Goal: Task Accomplishment & Management: Manage account settings

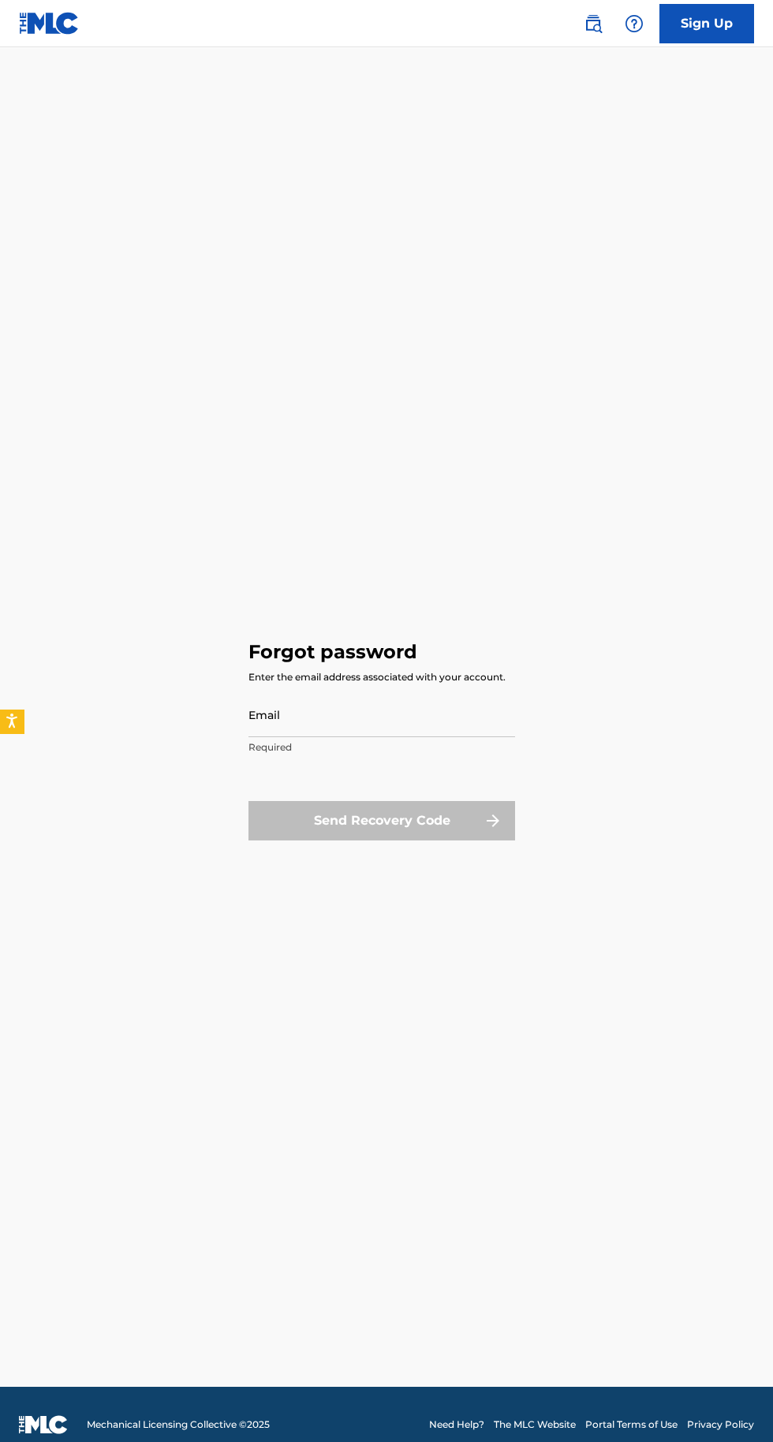
click at [367, 737] on input "Email" at bounding box center [381, 714] width 267 height 45
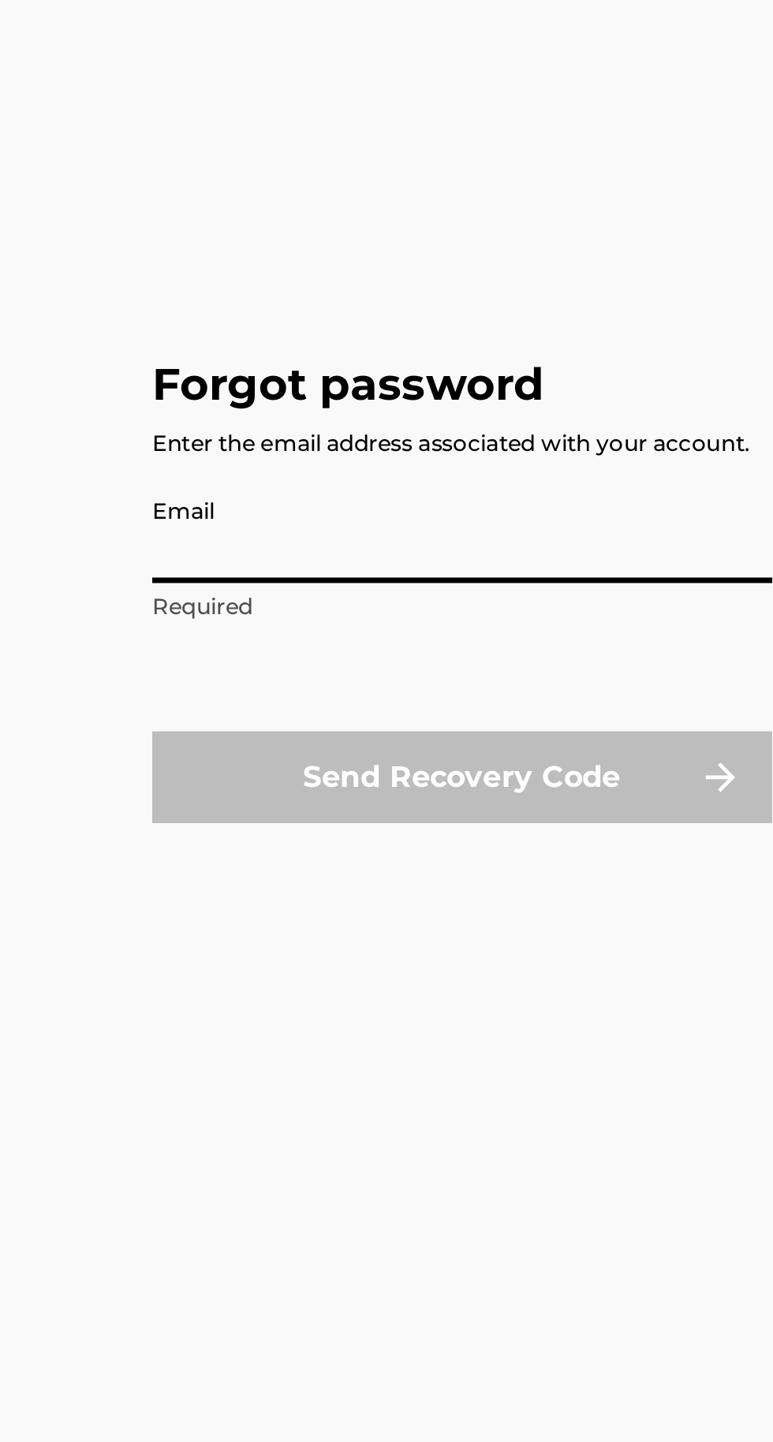
type input "[EMAIL_ADDRESS][DOMAIN_NAME]"
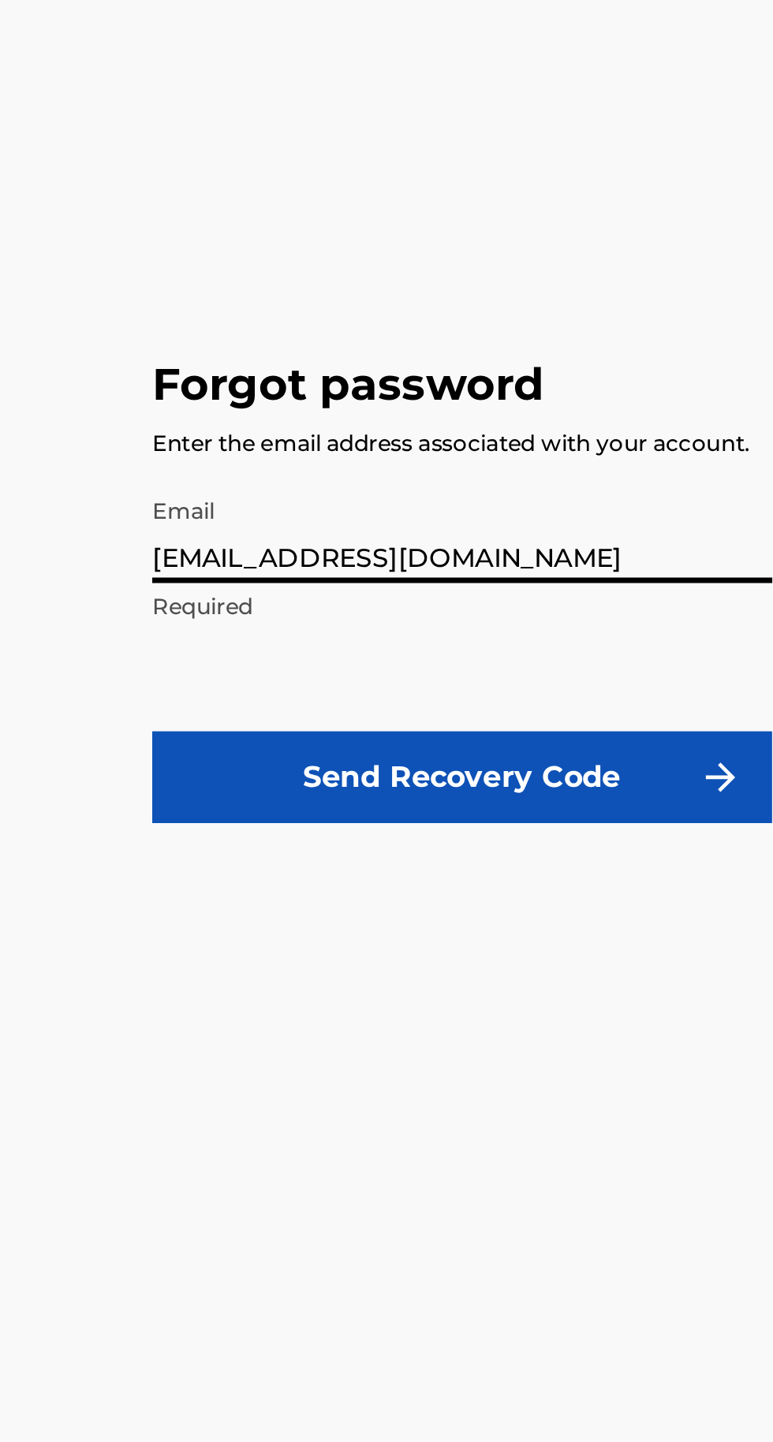
click at [464, 841] on button "Send Recovery Code" at bounding box center [381, 820] width 267 height 39
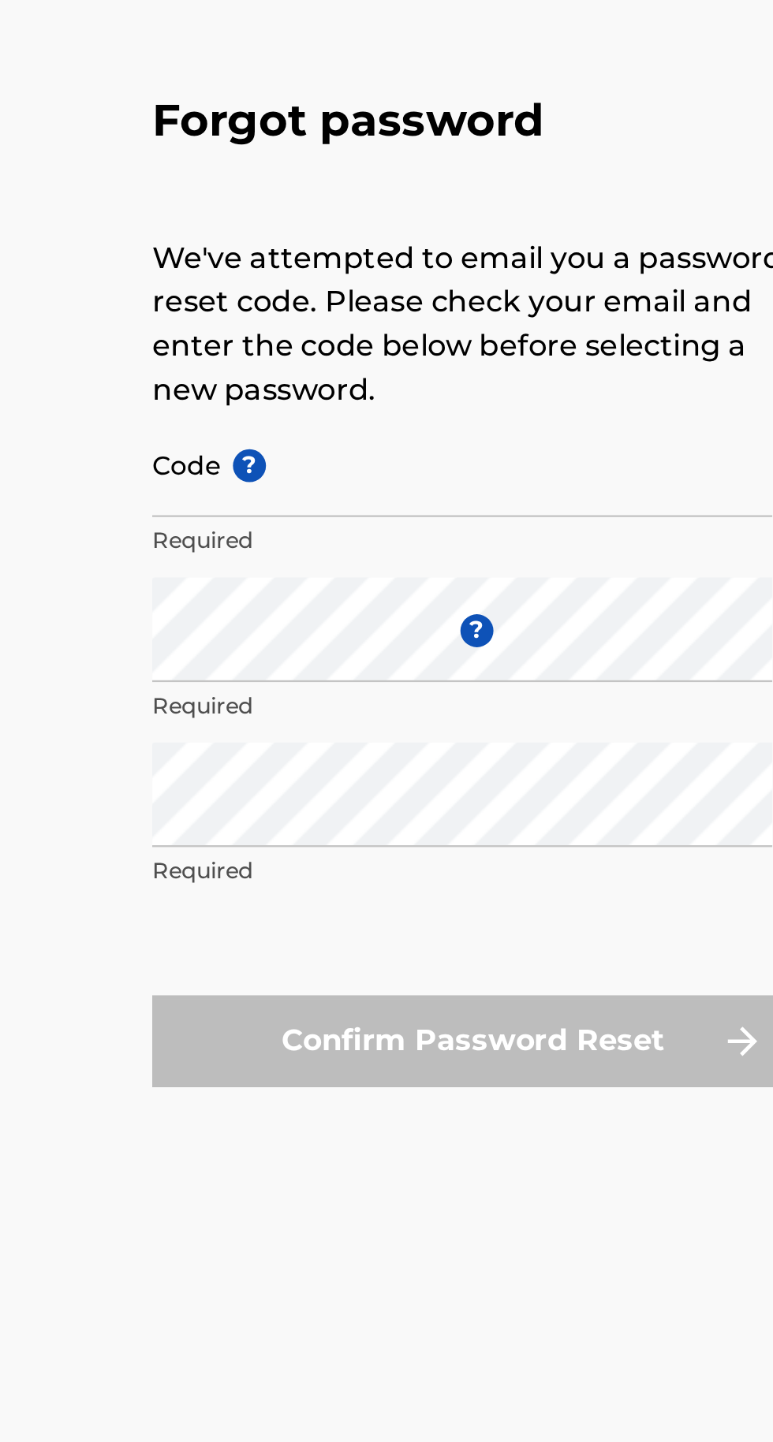
click at [259, 709] on input "Code ?" at bounding box center [381, 686] width 267 height 45
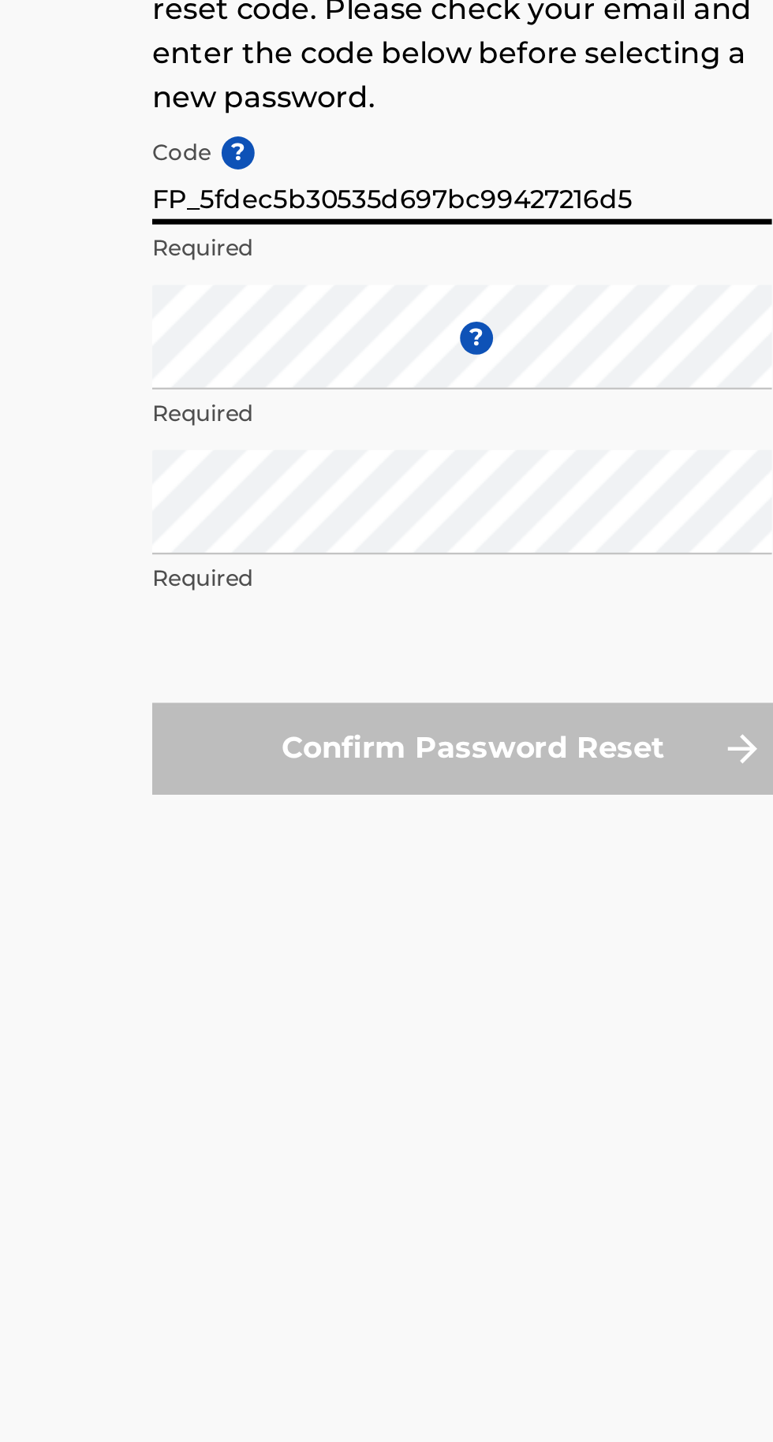
type input "FP_5fdec5b30535d697bc99427216d5"
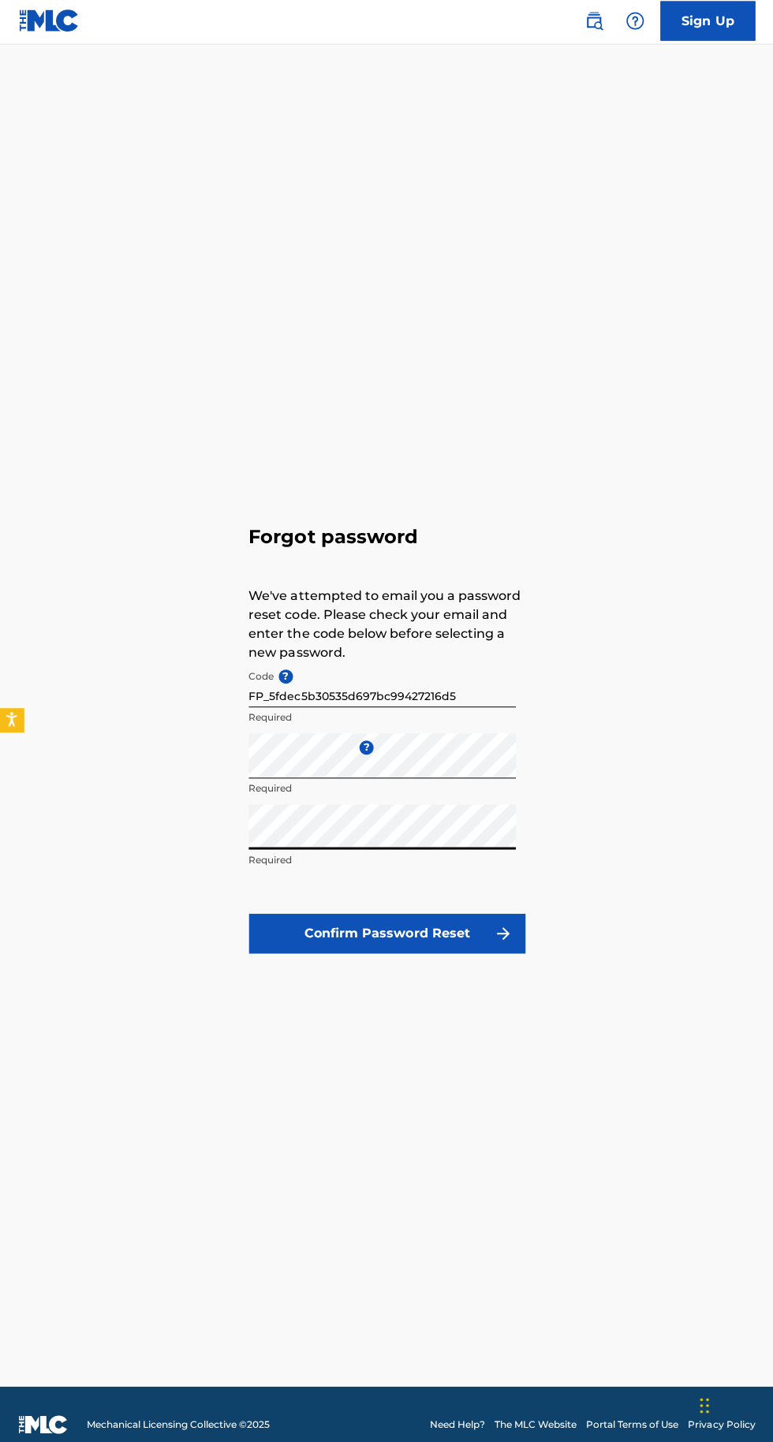
scroll to position [2, 0]
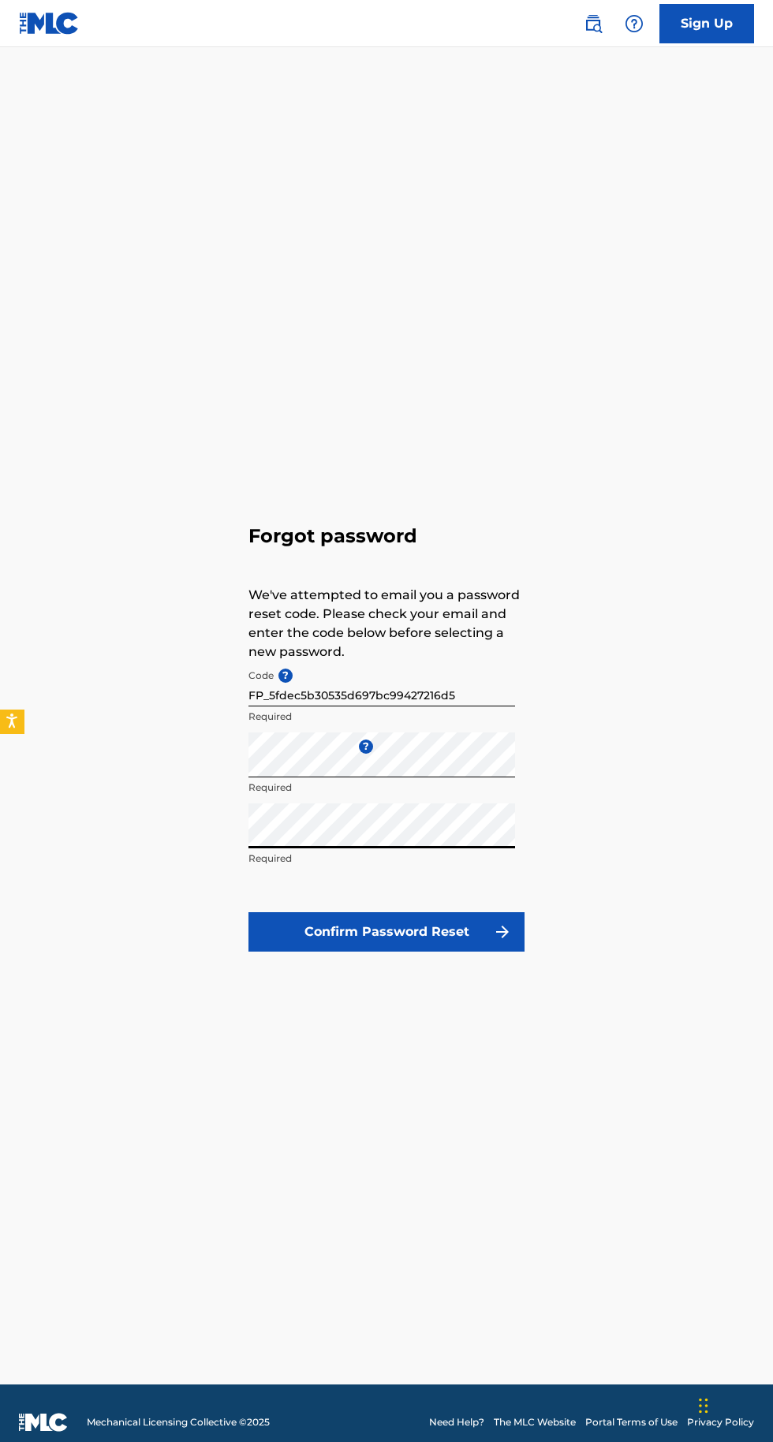
click at [480, 952] on button "Confirm Password Reset" at bounding box center [386, 931] width 276 height 39
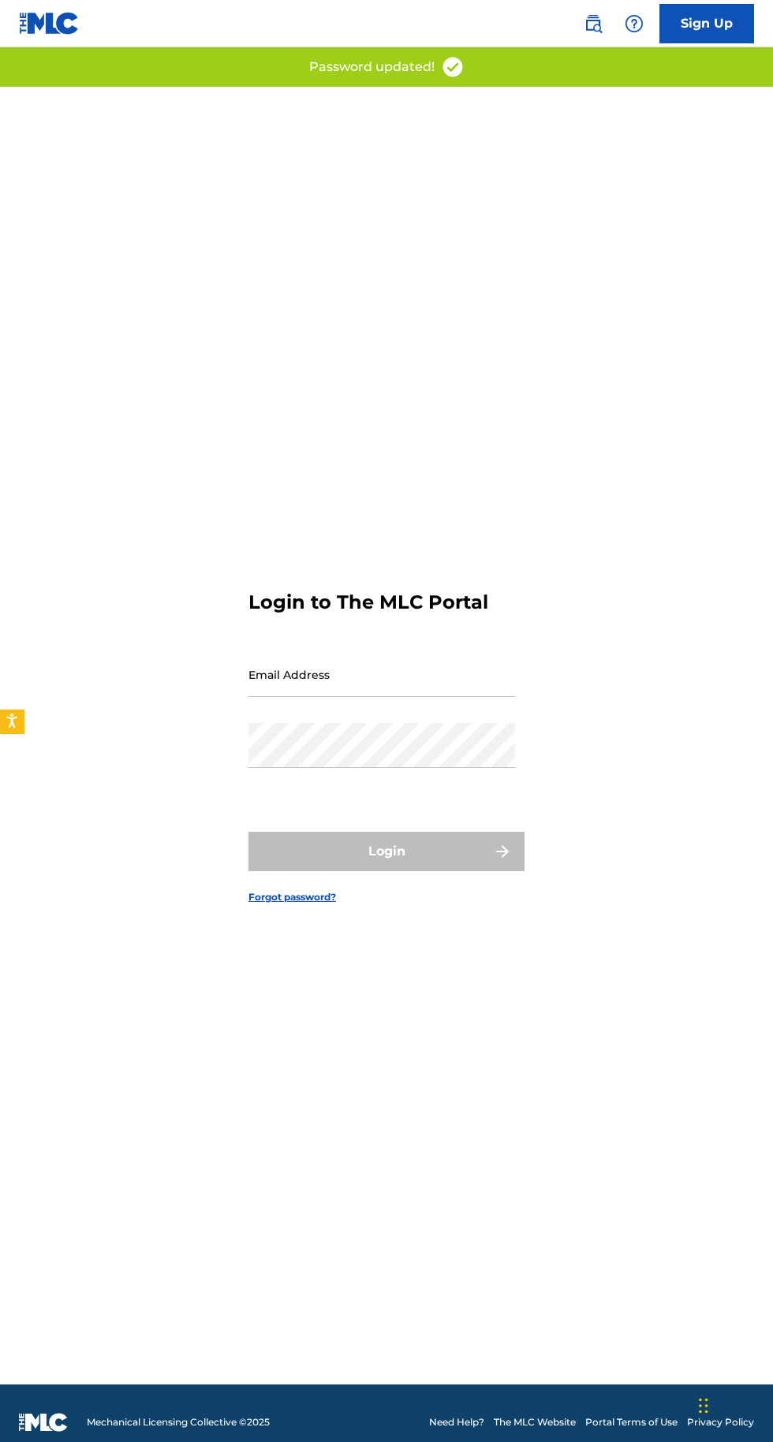
scroll to position [0, 0]
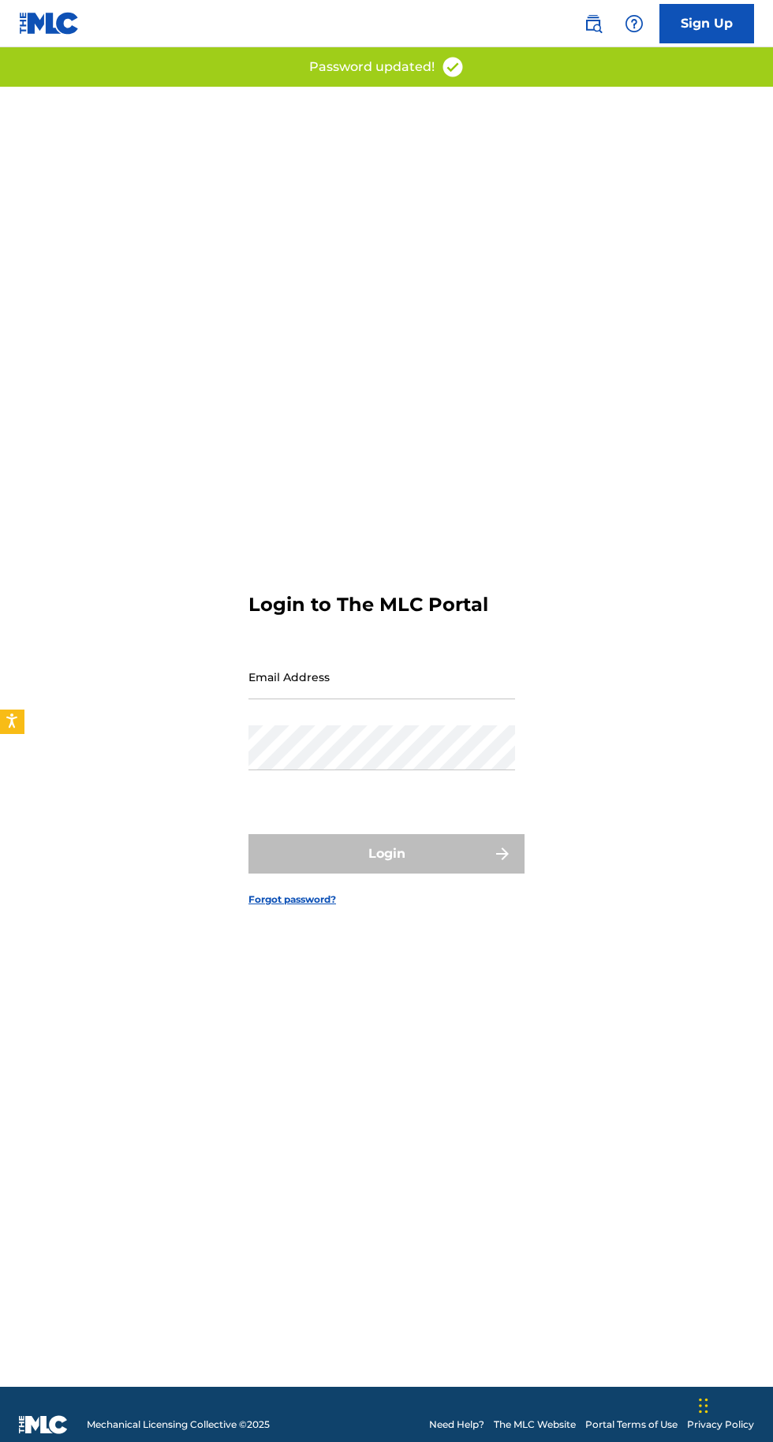
click at [374, 699] on input "Email Address" at bounding box center [381, 676] width 267 height 45
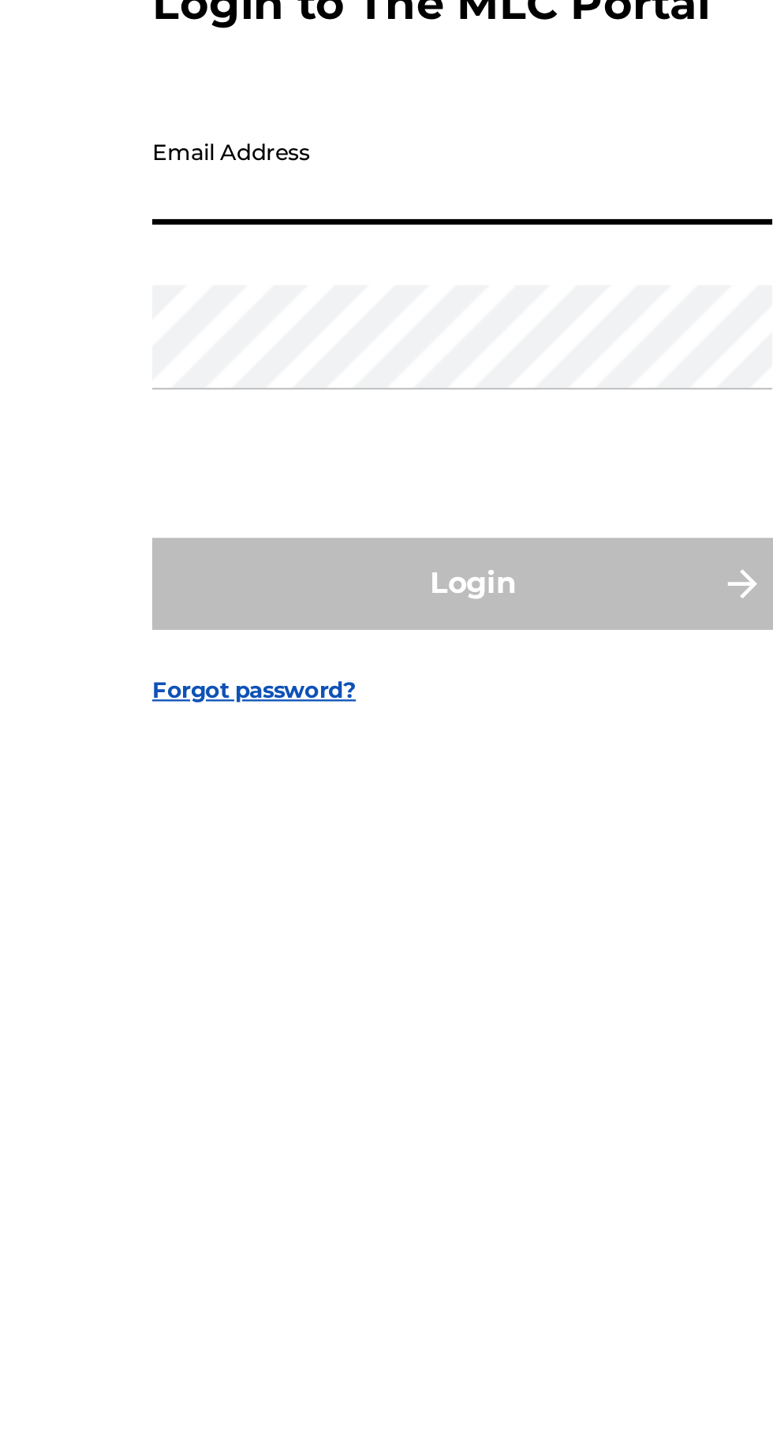
type input "[EMAIL_ADDRESS][DOMAIN_NAME]"
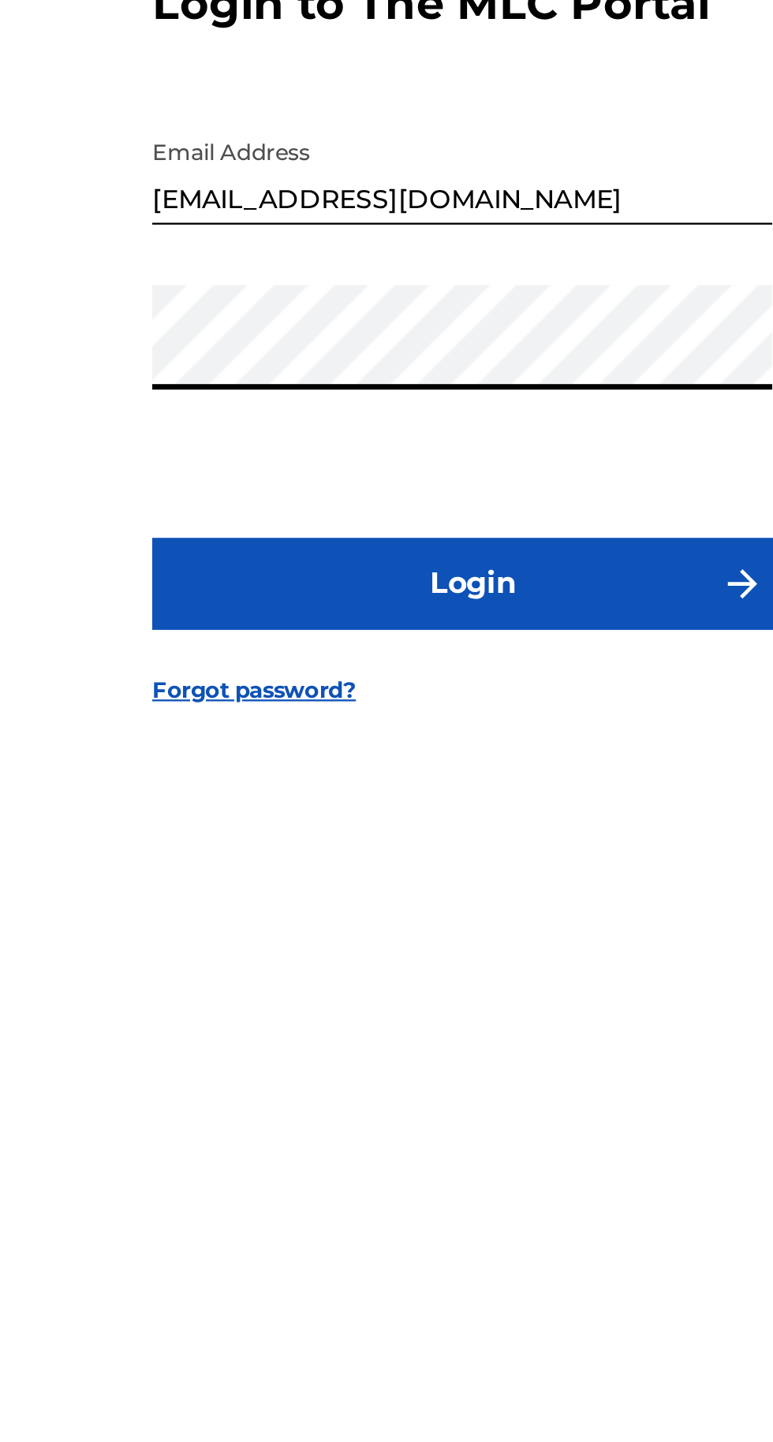
click at [471, 874] on button "Login" at bounding box center [386, 853] width 276 height 39
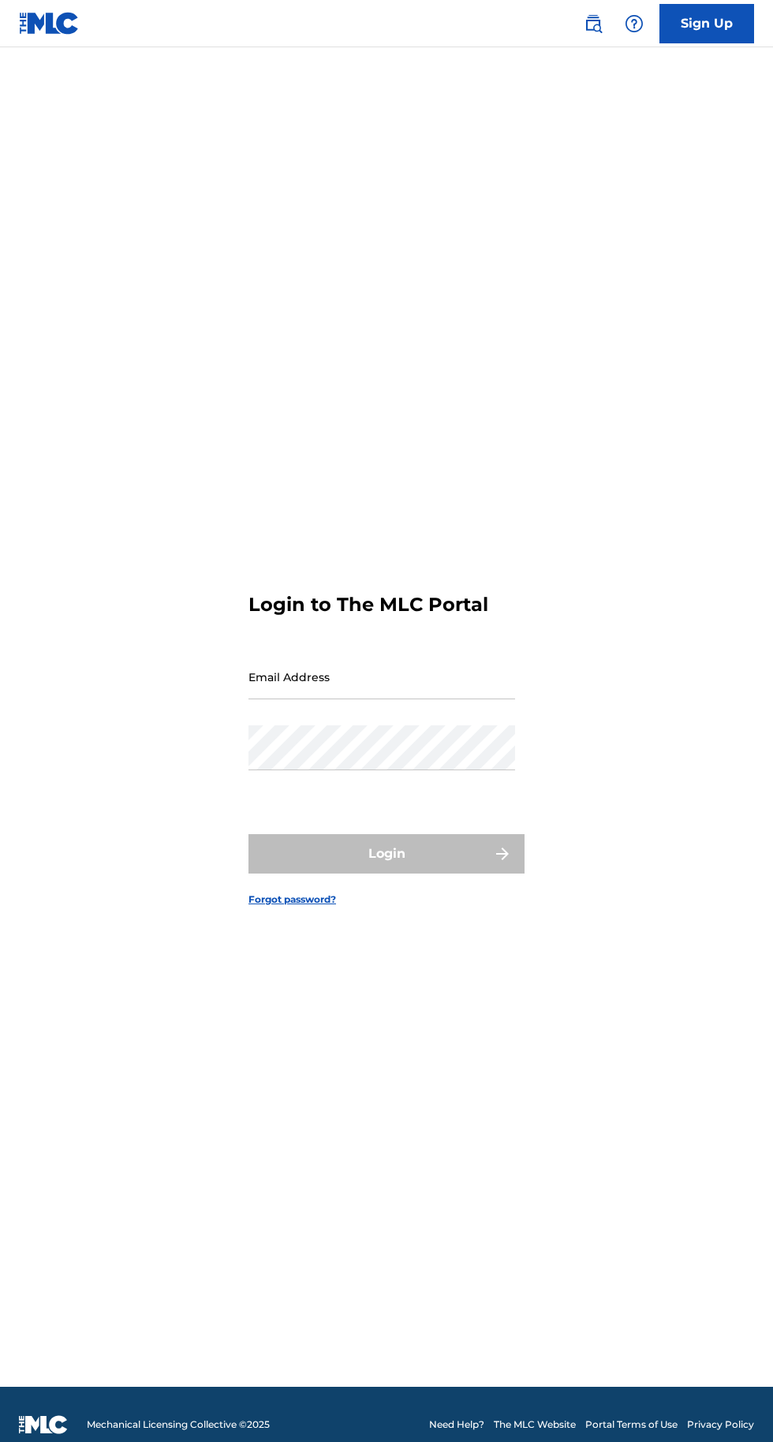
click at [258, 699] on input "Email Address" at bounding box center [381, 676] width 267 height 45
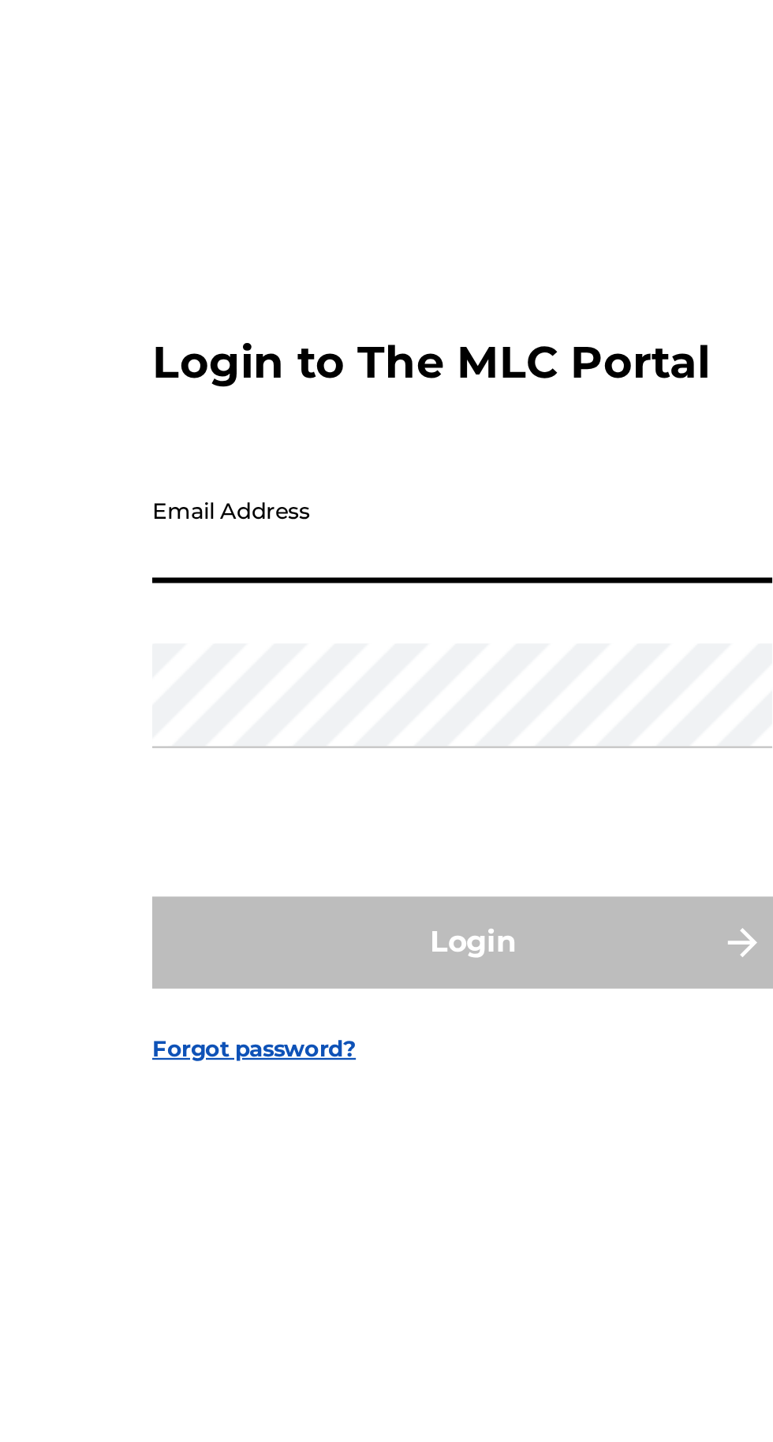
type input "[EMAIL_ADDRESS][DOMAIN_NAME]"
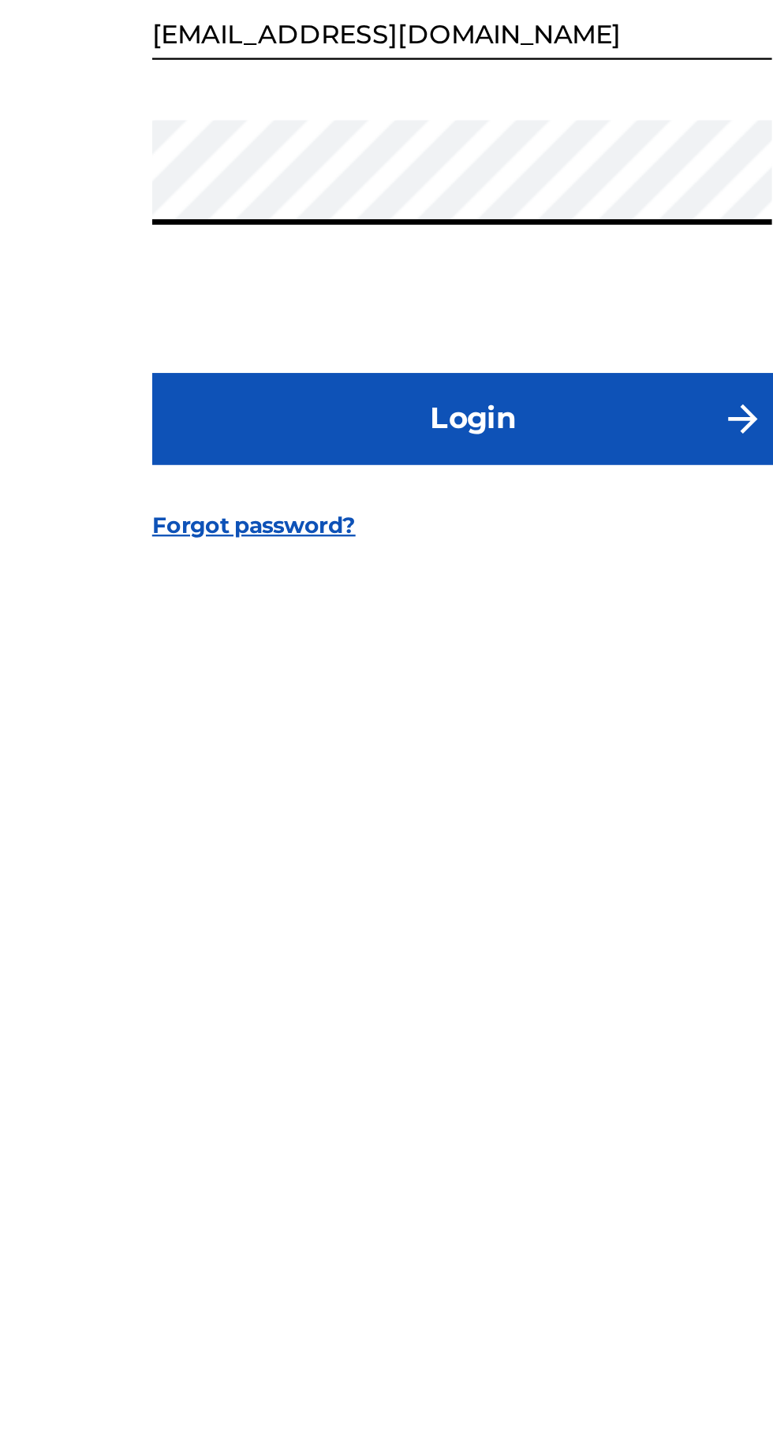
click at [494, 863] on img "submit" at bounding box center [502, 853] width 19 height 19
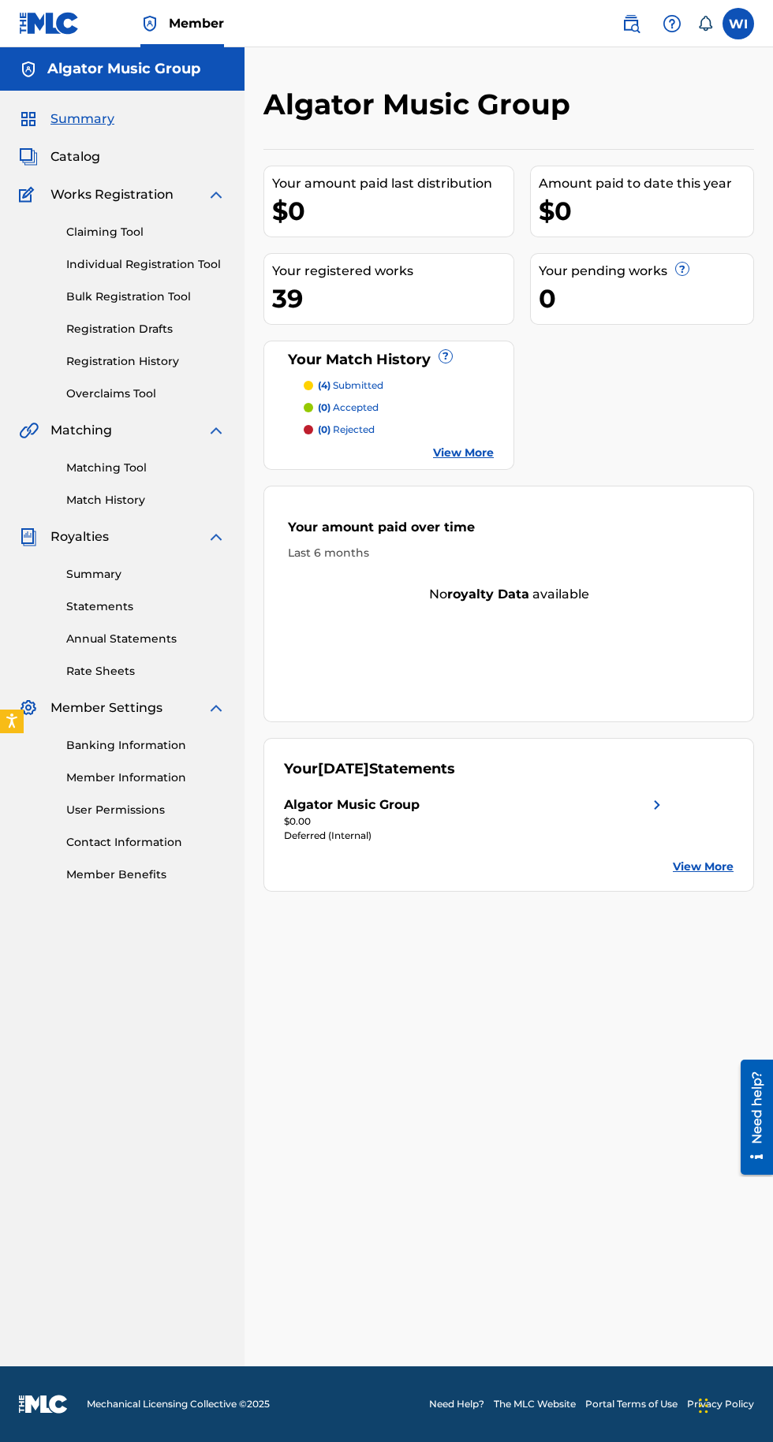
click at [662, 815] on div "$0.00" at bounding box center [475, 822] width 382 height 14
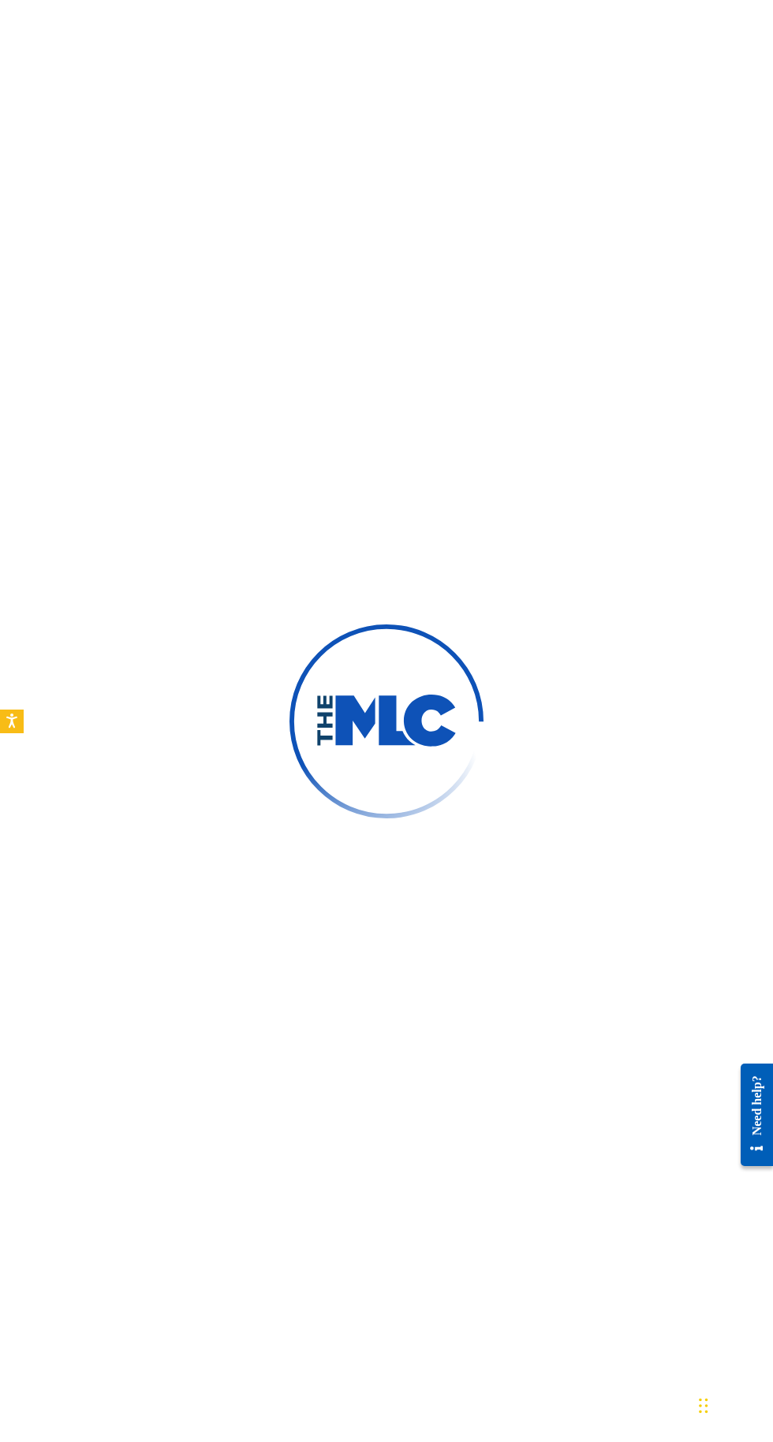
scroll to position [9, 0]
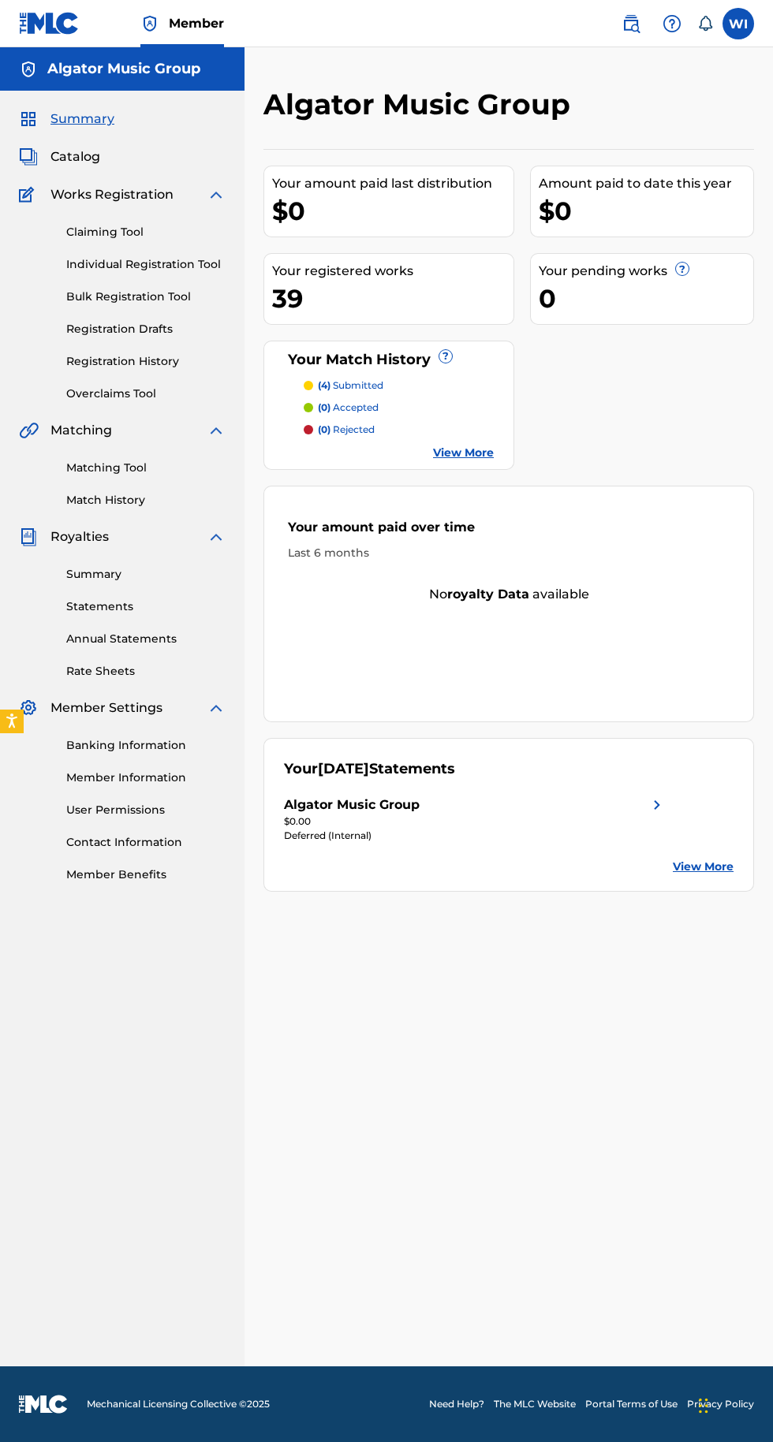
click at [129, 570] on link "Summary" at bounding box center [145, 574] width 159 height 17
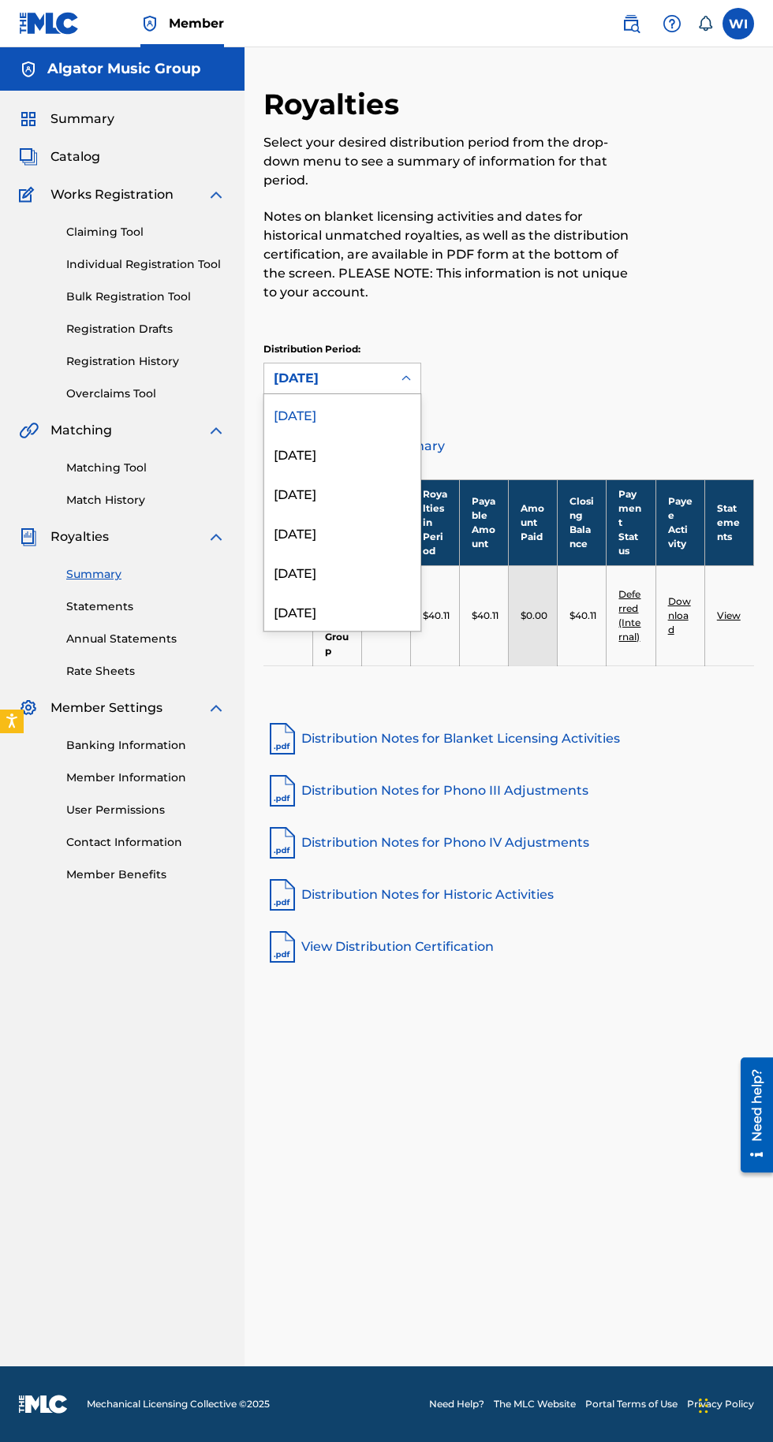
click at [577, 352] on div "Distribution Period: 53 results available. Use Up and Down to choose options, p…" at bounding box center [508, 368] width 490 height 52
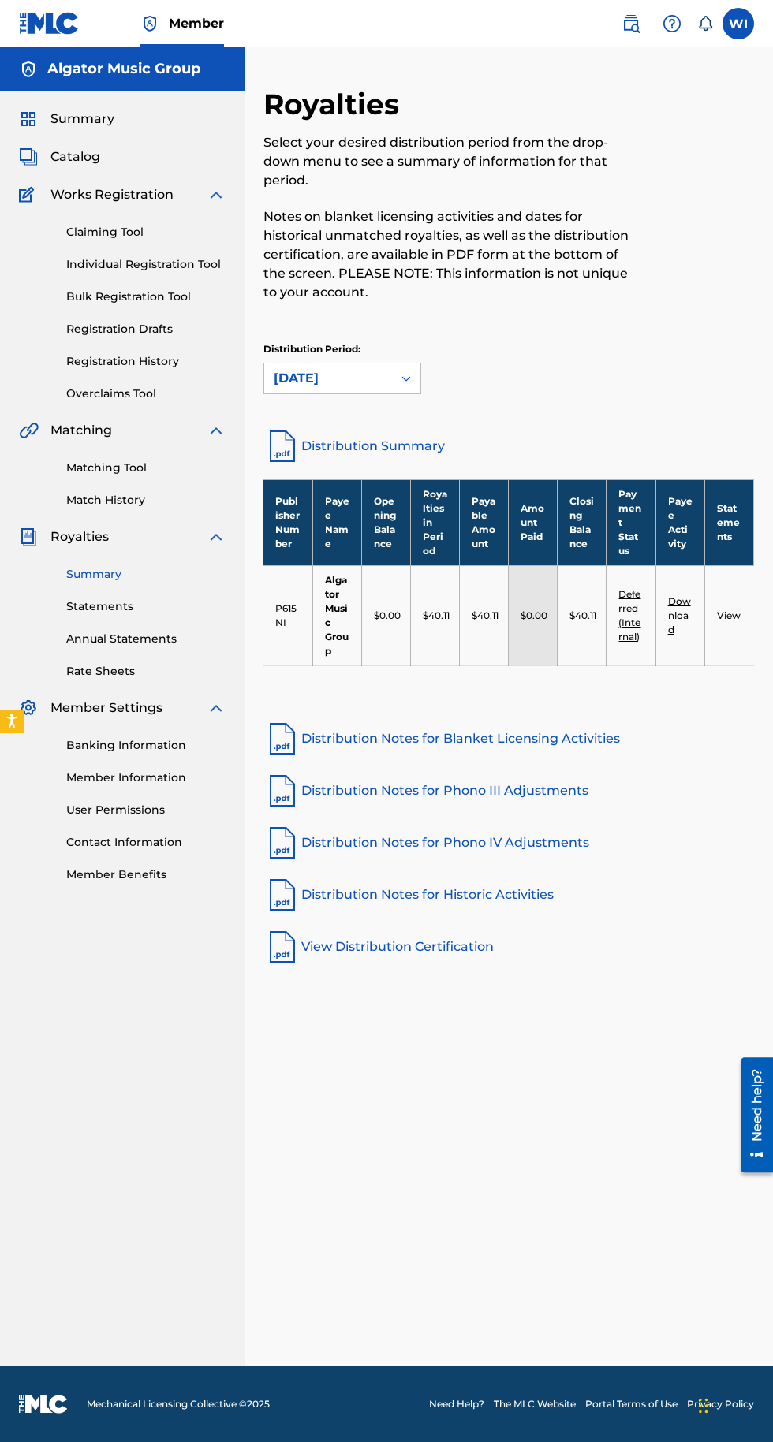
click at [125, 600] on link "Statements" at bounding box center [145, 606] width 159 height 17
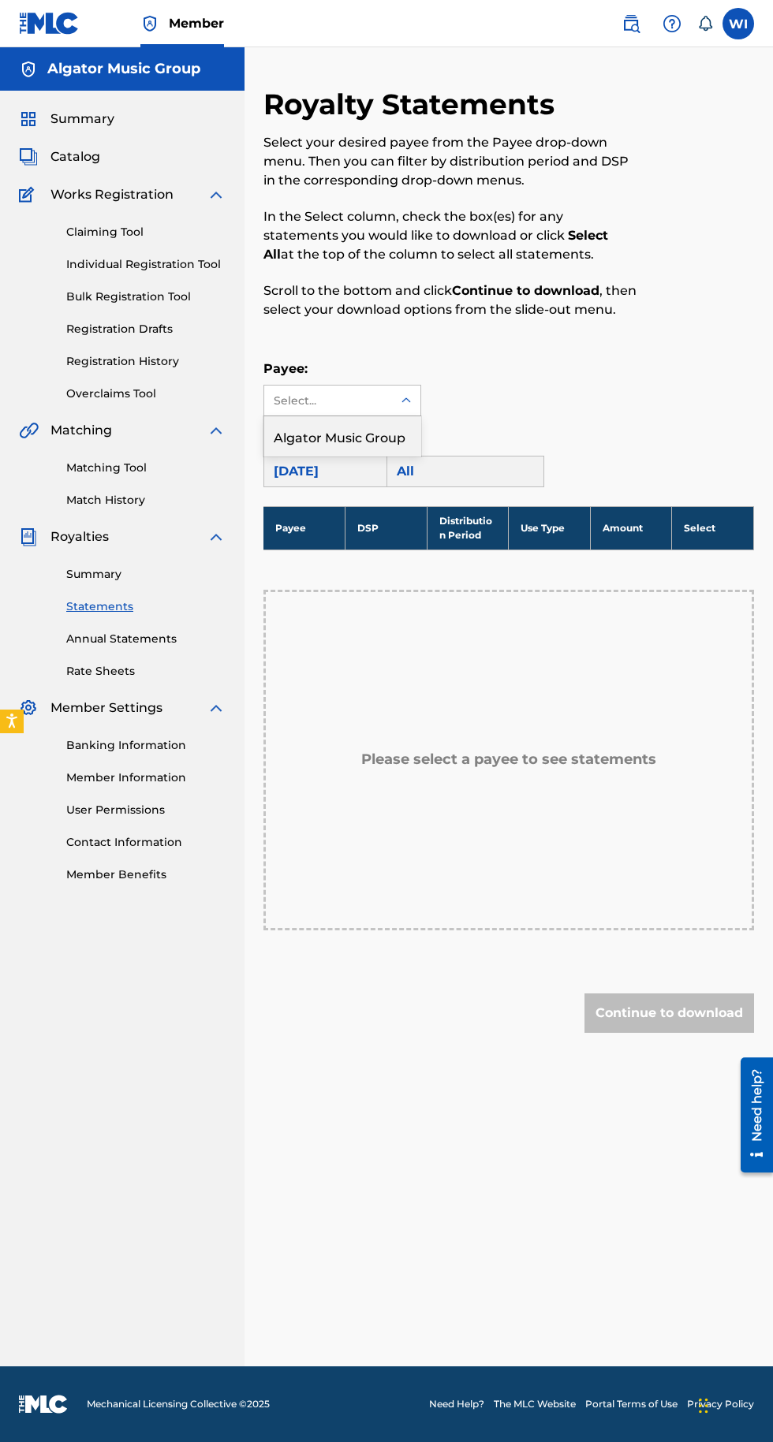
click at [389, 438] on div "Algator Music Group" at bounding box center [342, 435] width 156 height 39
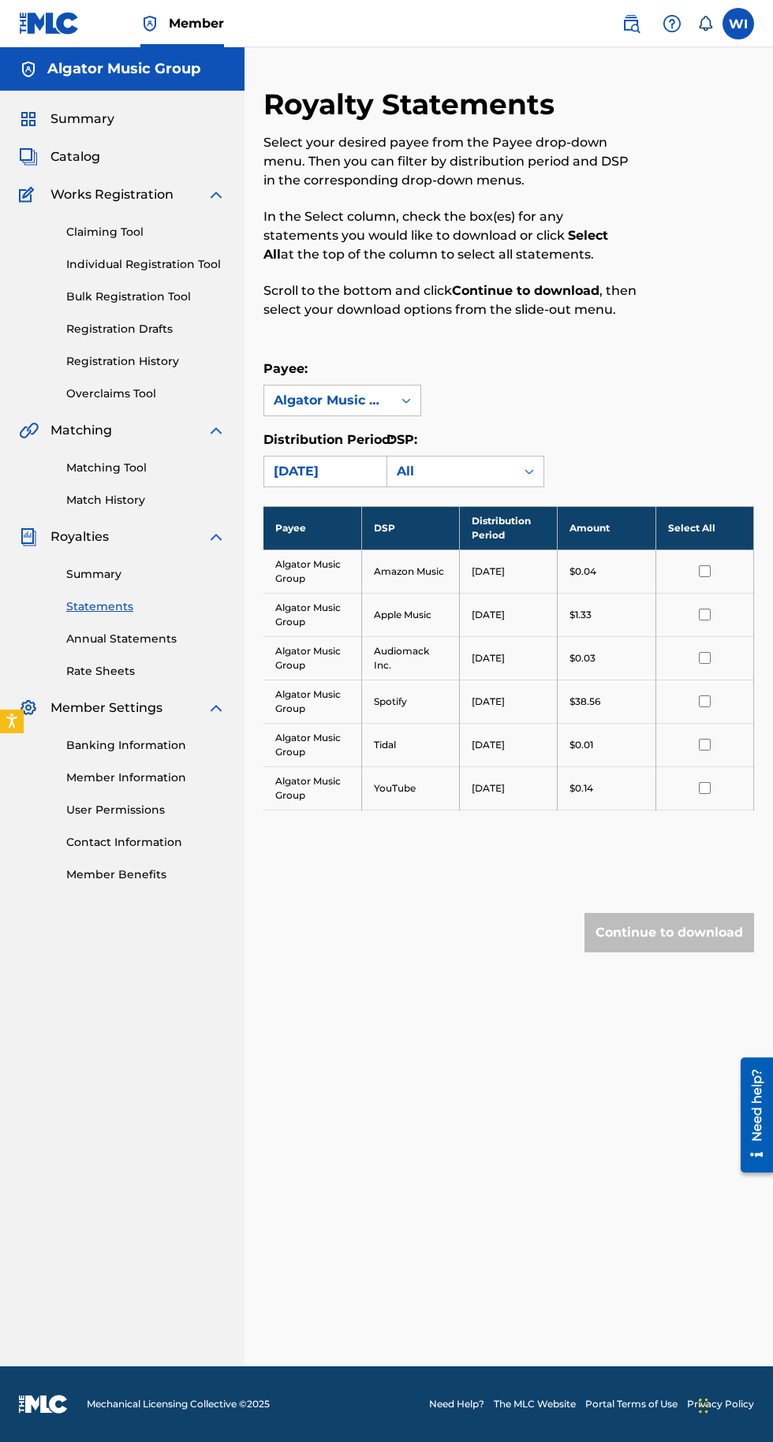
click at [109, 575] on link "Summary" at bounding box center [145, 574] width 159 height 17
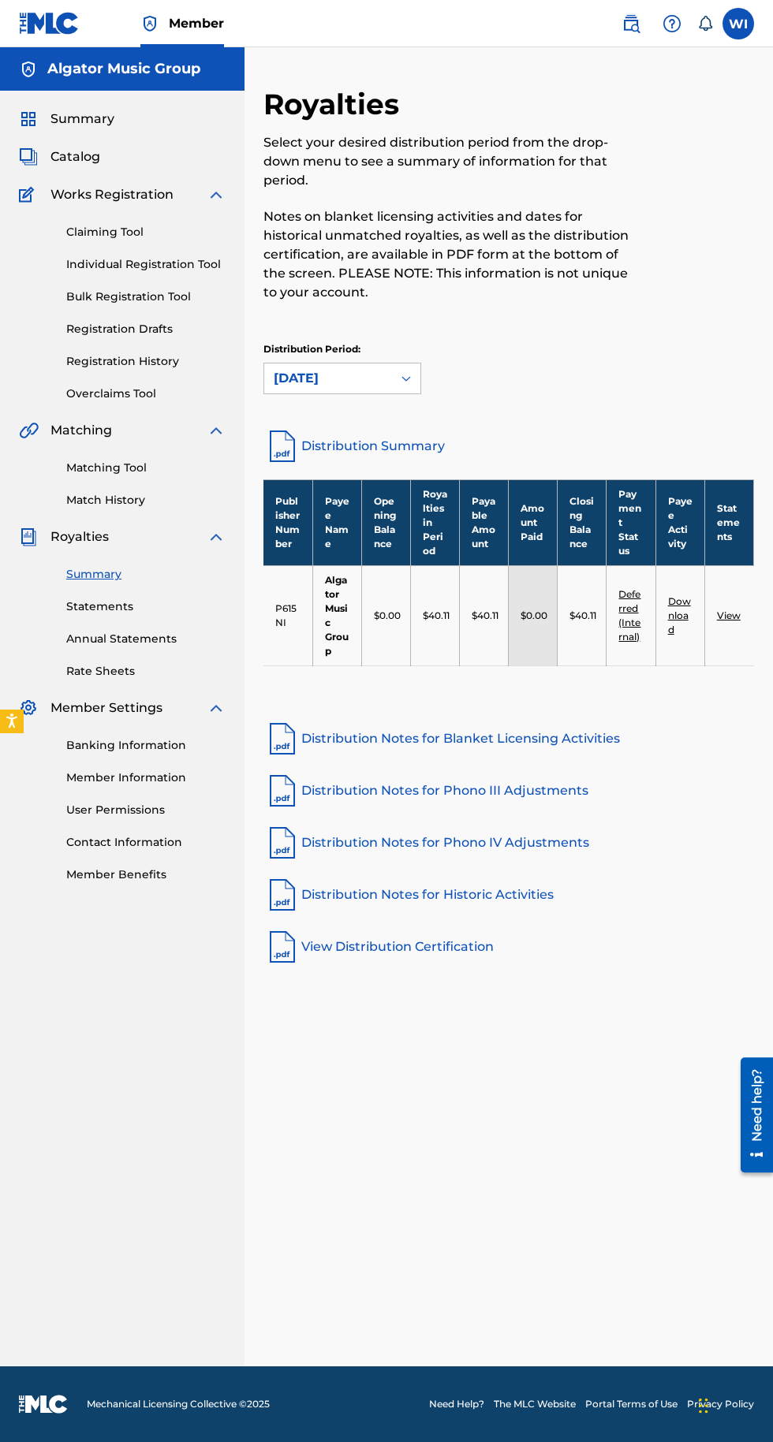
scroll to position [21, 0]
